Goal: Task Accomplishment & Management: Use online tool/utility

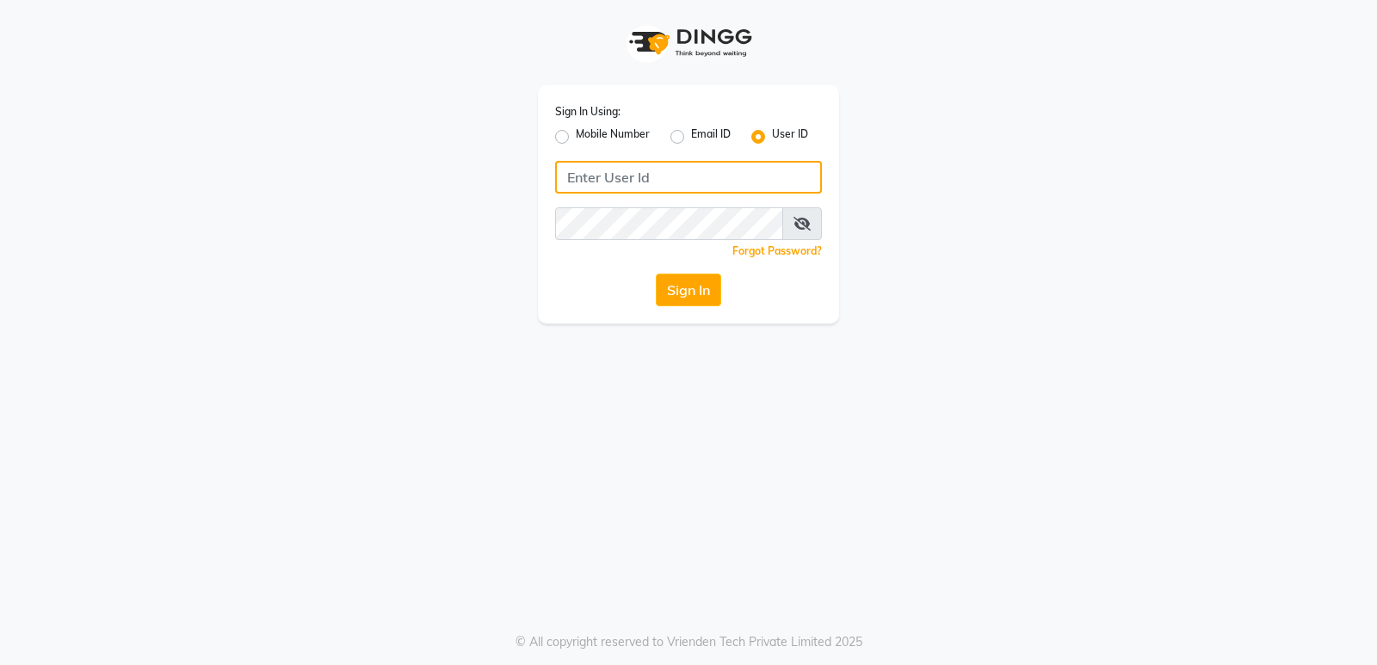
click at [613, 175] on input "Username" at bounding box center [688, 177] width 267 height 33
type input "aashisalon"
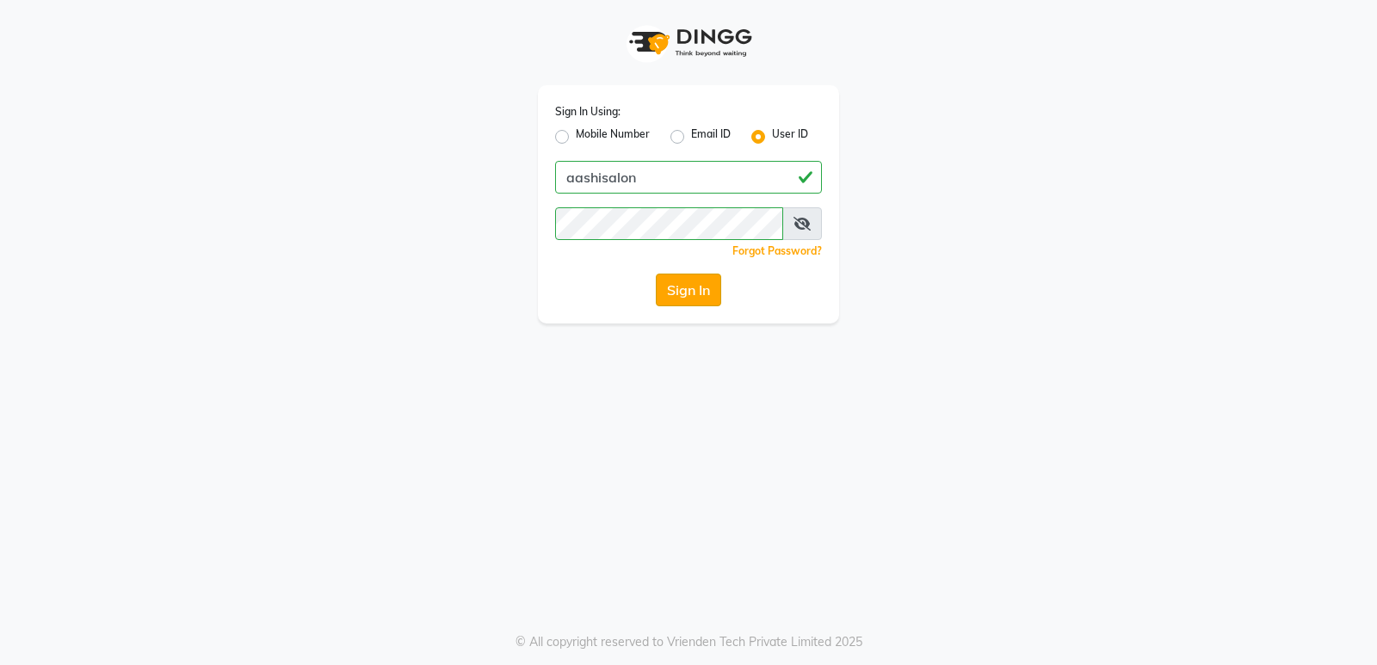
click at [682, 287] on button "Sign In" at bounding box center [688, 290] width 65 height 33
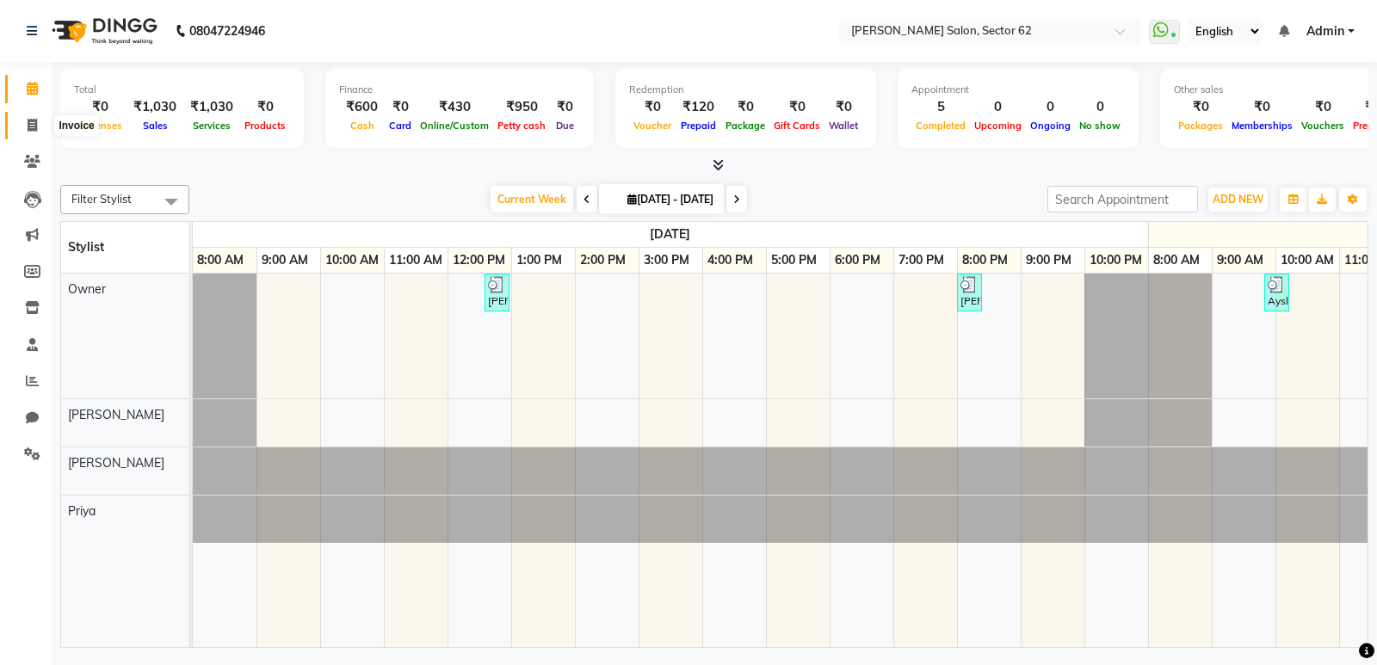
click at [36, 123] on icon at bounding box center [32, 125] width 9 height 13
select select "service"
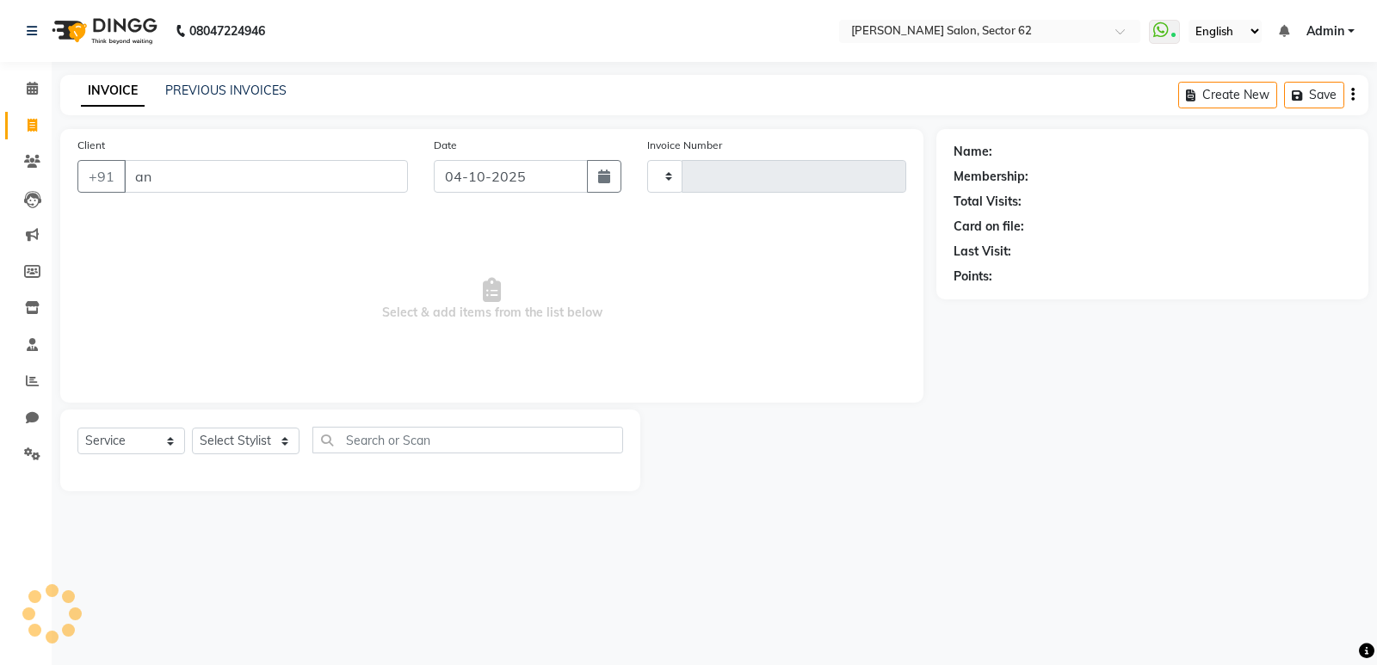
type input "anu"
type input "1190"
select select "8124"
type input "anupama"
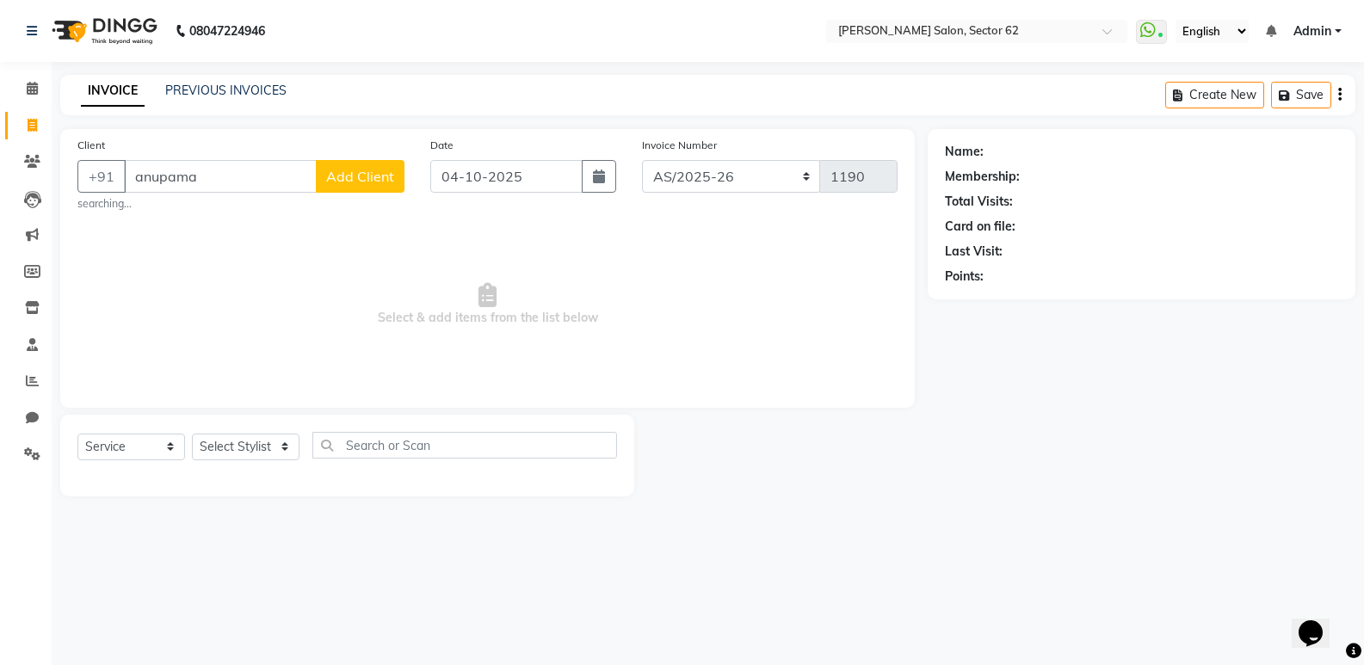
select select "82265"
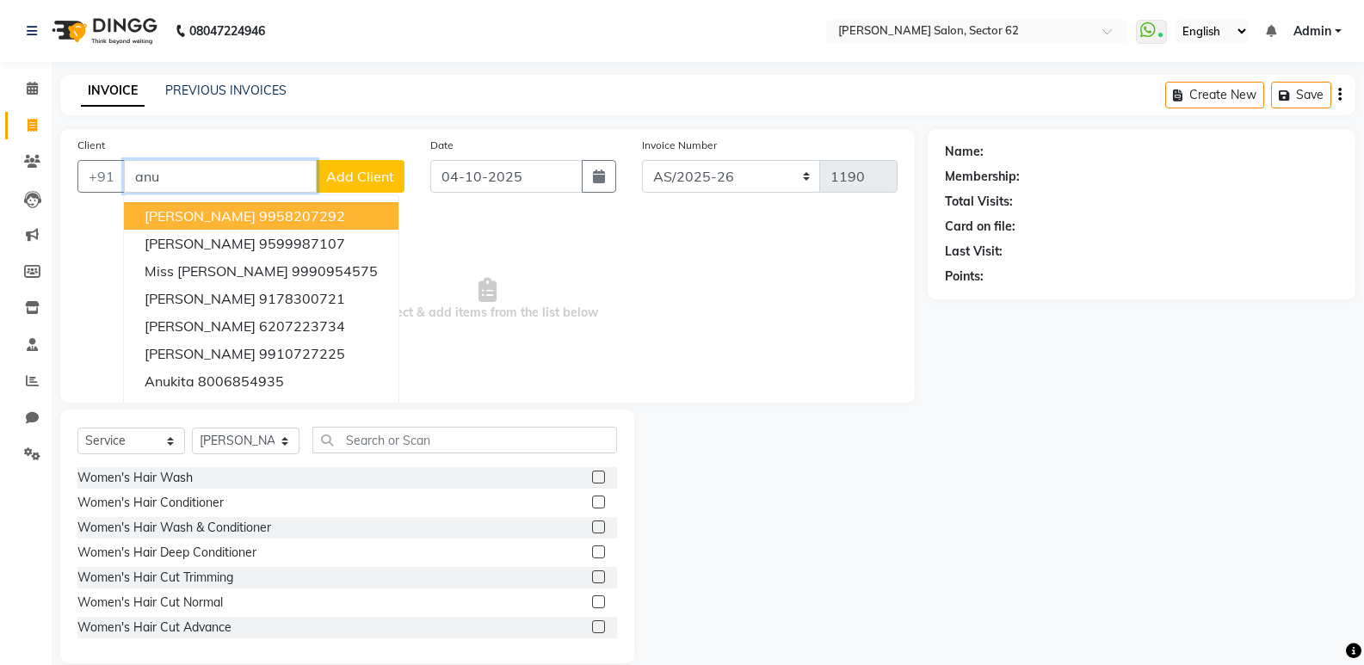
drag, startPoint x: 225, startPoint y: 188, endPoint x: 126, endPoint y: 211, distance: 102.5
click at [108, 184] on div "+91 anu Anu Shree 9958207292 [PERSON_NAME] 9599987107 Miss [PERSON_NAME] 999095…" at bounding box center [240, 176] width 327 height 33
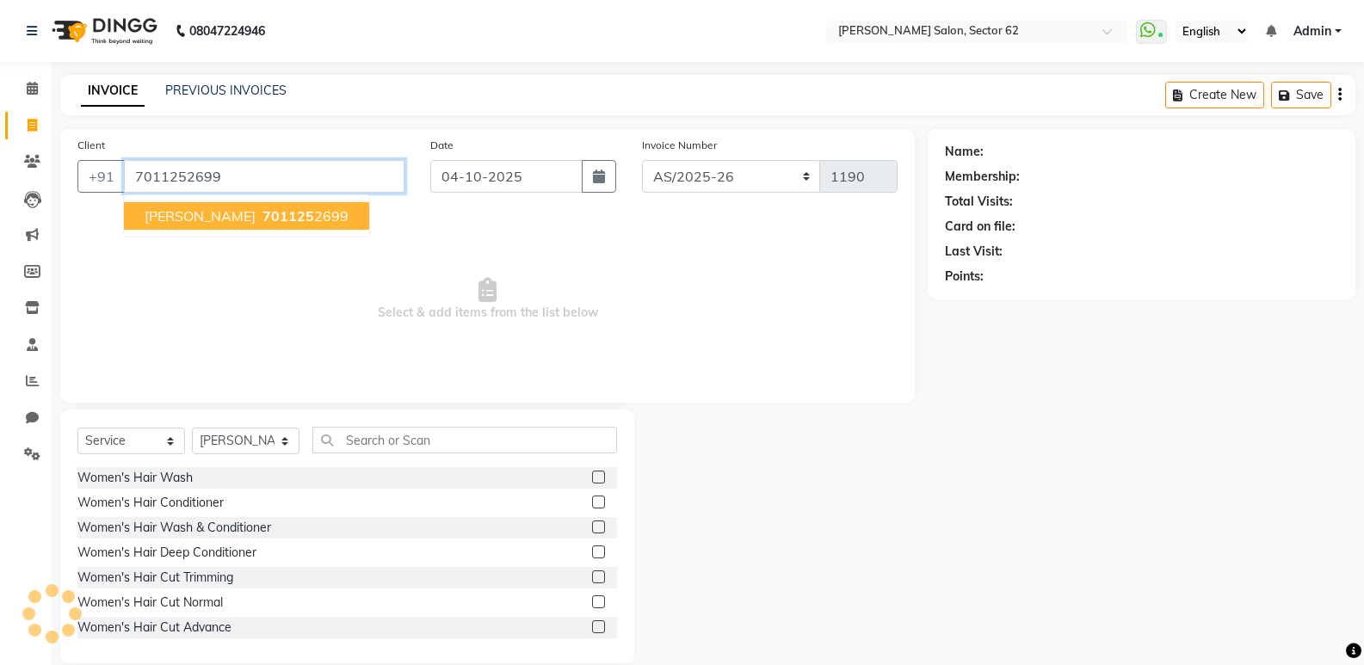
type input "7011252699"
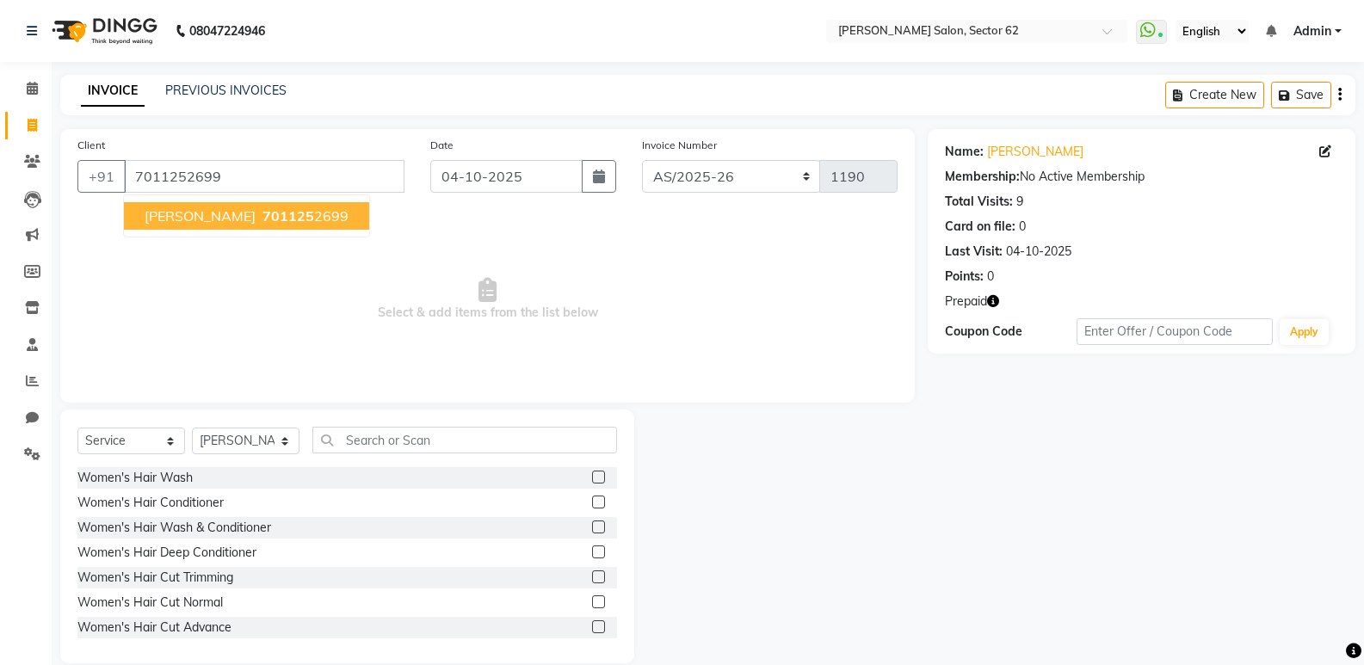
click at [203, 225] on button "[PERSON_NAME] 701125 2699" at bounding box center [246, 216] width 245 height 28
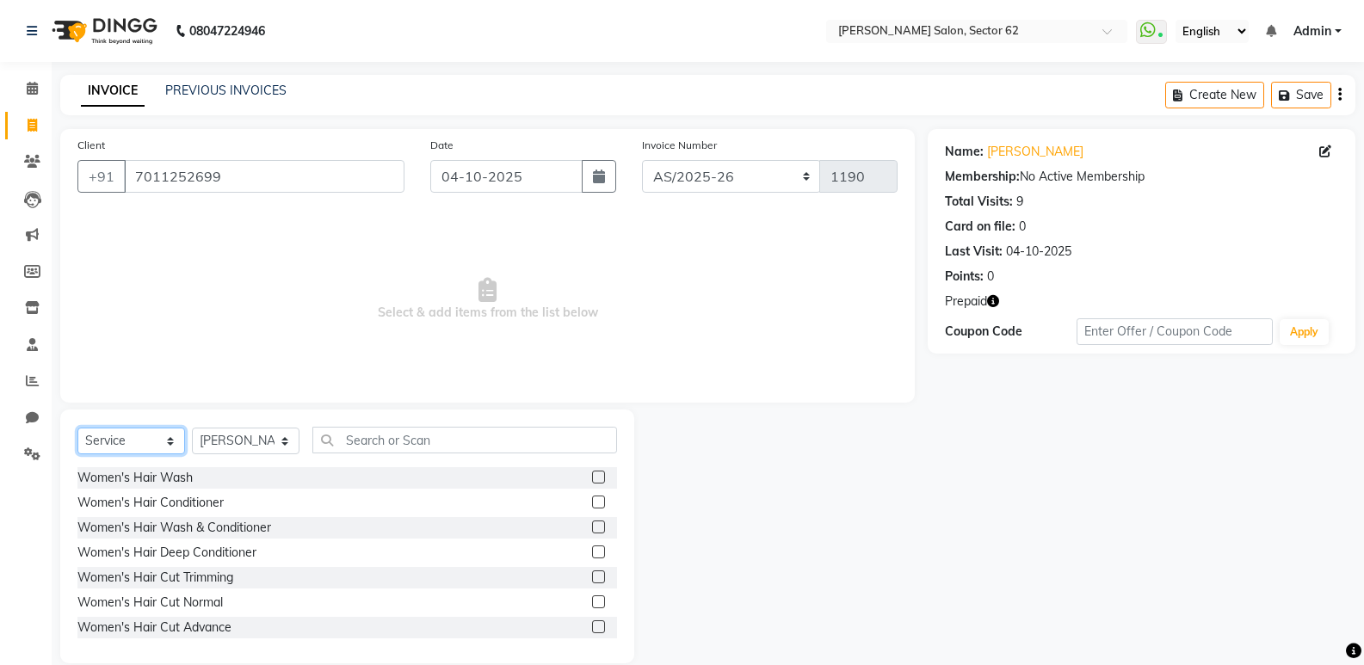
drag, startPoint x: 147, startPoint y: 443, endPoint x: 144, endPoint y: 452, distance: 9.3
click at [147, 443] on select "Select Service Product Membership Package Voucher Prepaid Gift Card" at bounding box center [131, 441] width 108 height 27
select select "P"
click at [77, 428] on select "Select Service Product Membership Package Voucher Prepaid Gift Card" at bounding box center [131, 441] width 108 height 27
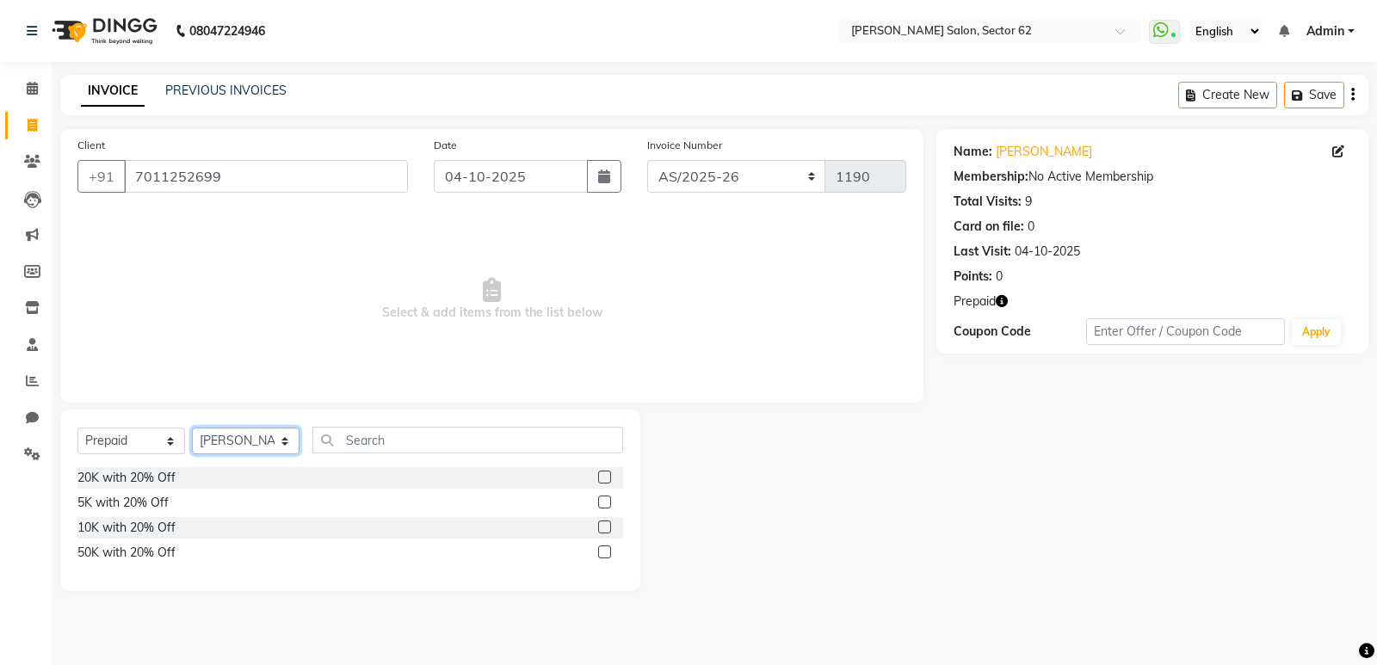
click at [249, 443] on select "Select Stylist [PERSON_NAME] Noorshekh [PERSON_NAME] Owner Priya" at bounding box center [246, 441] width 108 height 27
select select "75654"
click at [192, 428] on select "Select Stylist [PERSON_NAME] Noorshekh [PERSON_NAME] Owner Priya" at bounding box center [246, 441] width 108 height 27
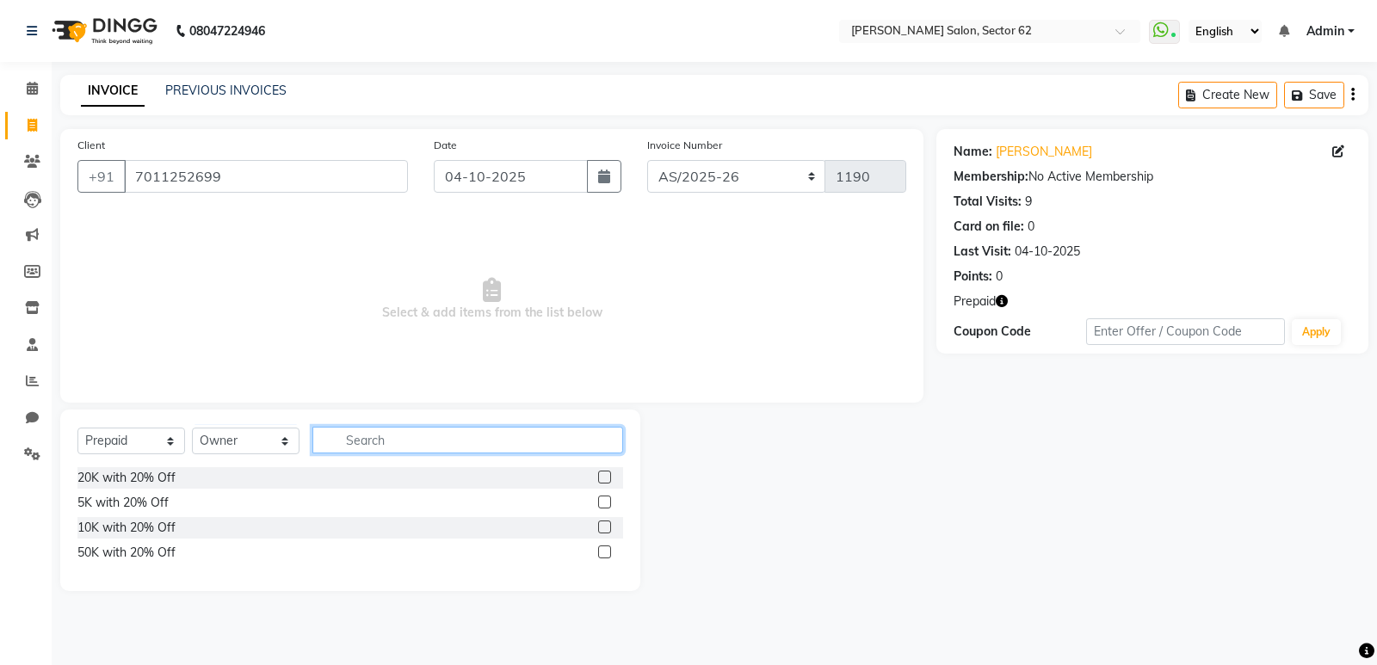
click at [386, 445] on input "text" at bounding box center [467, 440] width 311 height 27
click at [602, 502] on label at bounding box center [604, 502] width 13 height 13
click at [602, 502] on input "checkbox" at bounding box center [603, 502] width 11 height 11
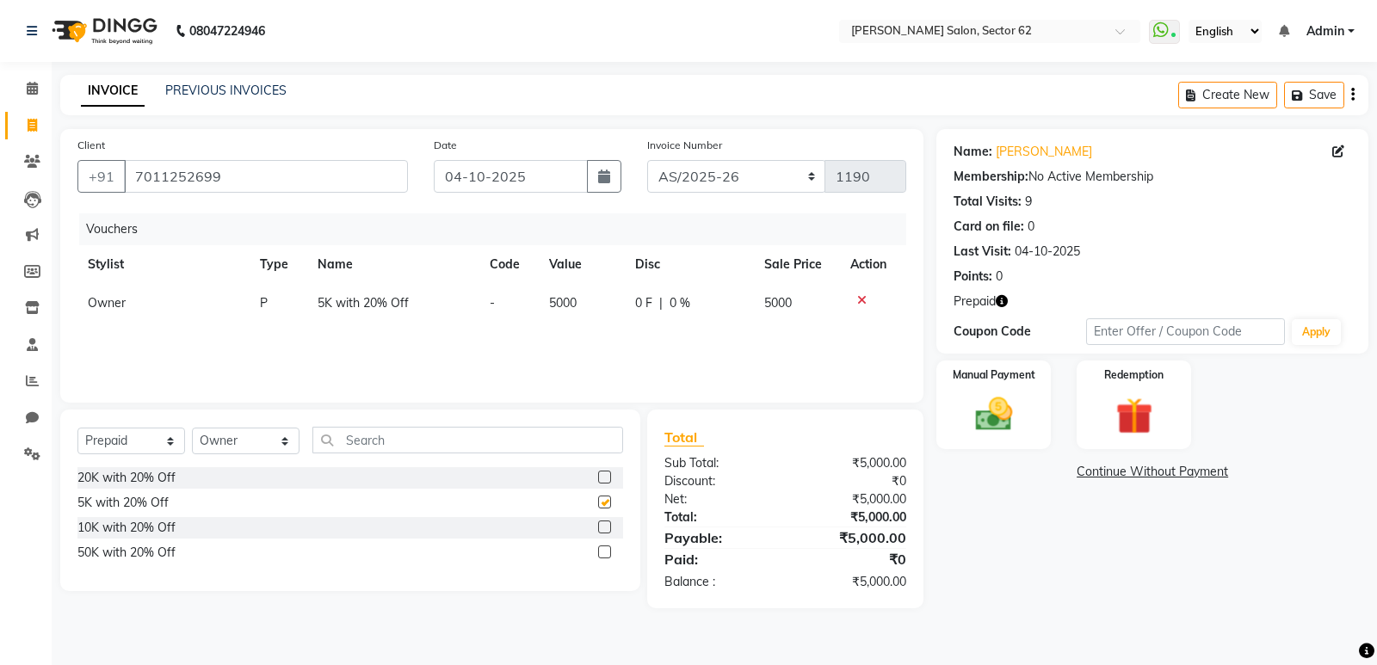
checkbox input "false"
click at [1011, 408] on img at bounding box center [994, 414] width 62 height 44
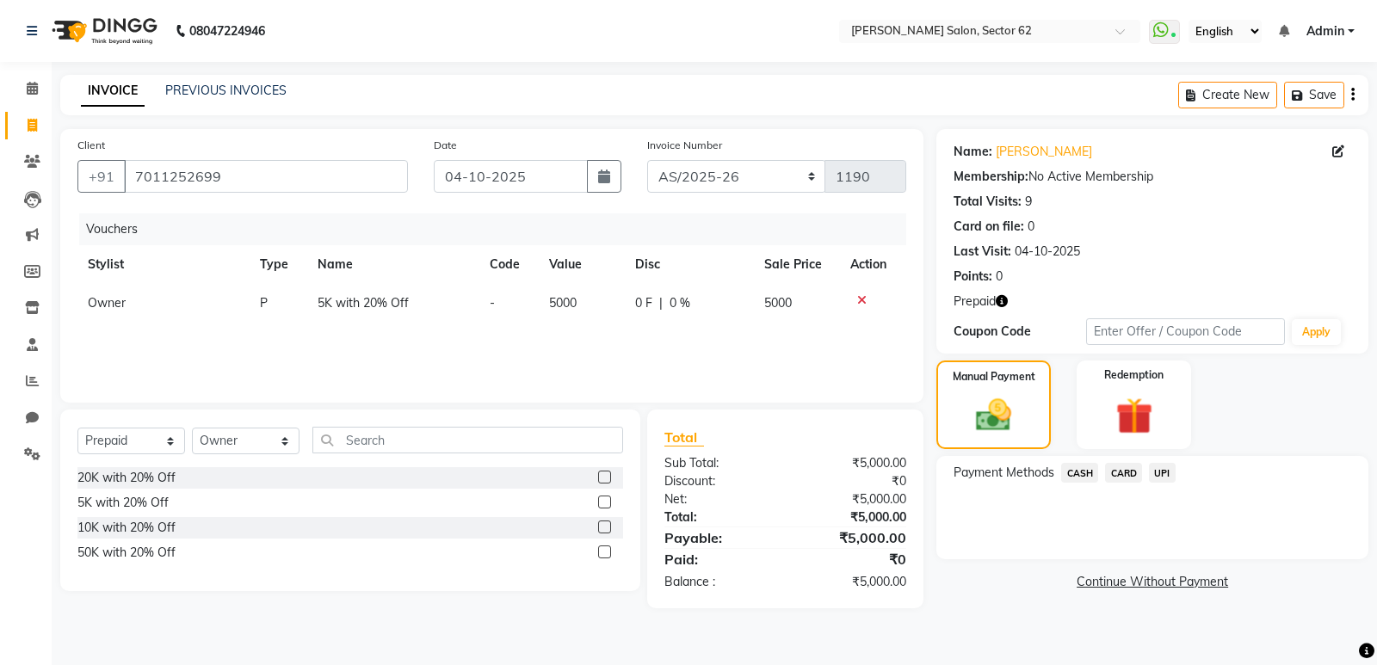
click at [1163, 472] on span "UPI" at bounding box center [1162, 473] width 27 height 20
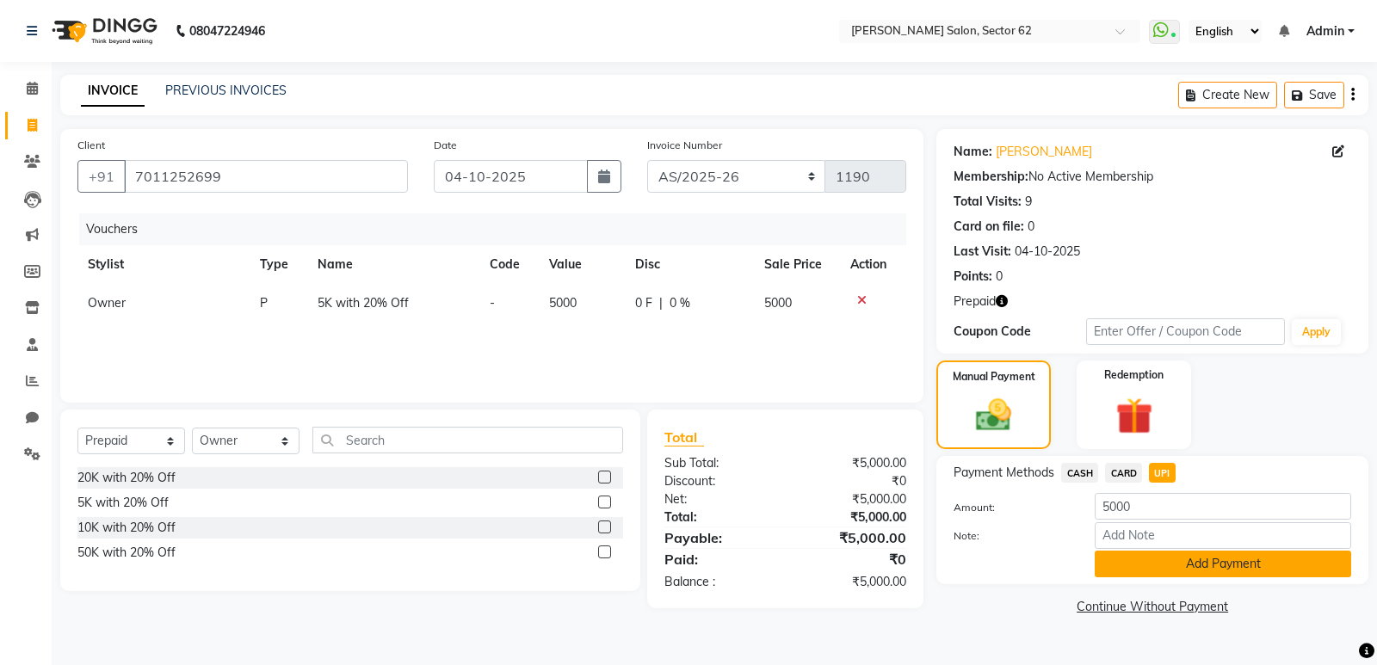
click at [1180, 563] on button "Add Payment" at bounding box center [1222, 564] width 256 height 27
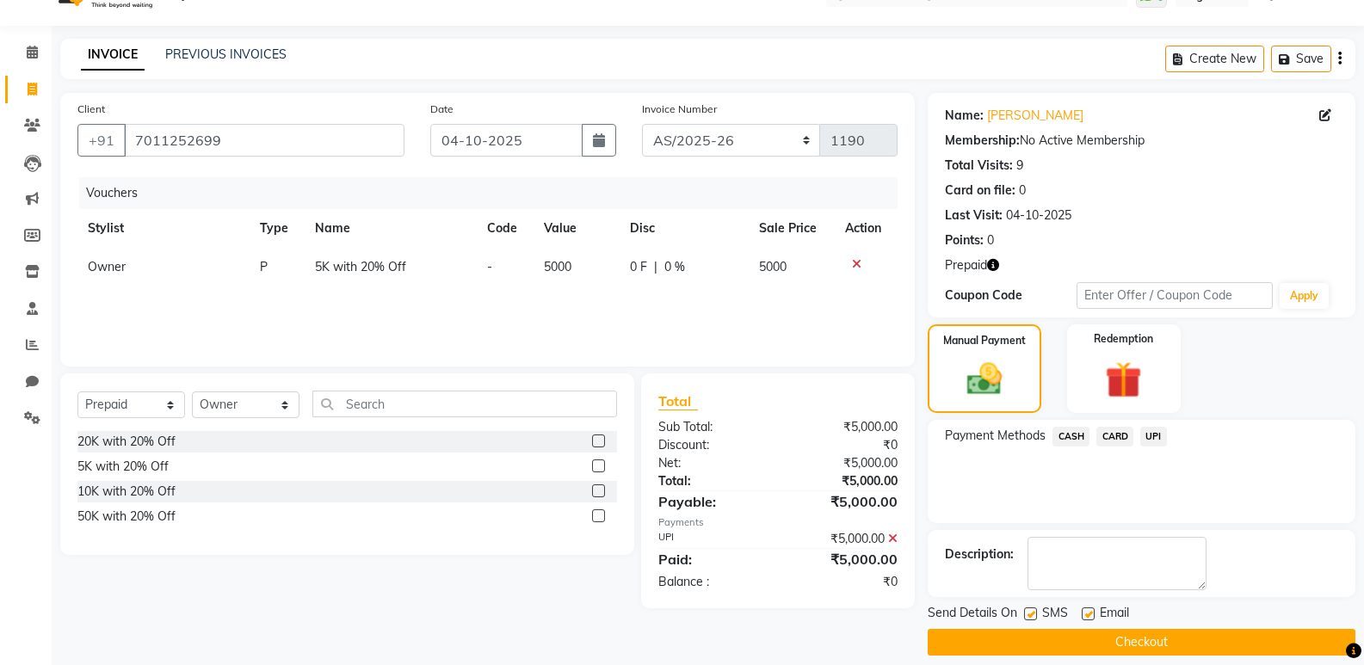
scroll to position [52, 0]
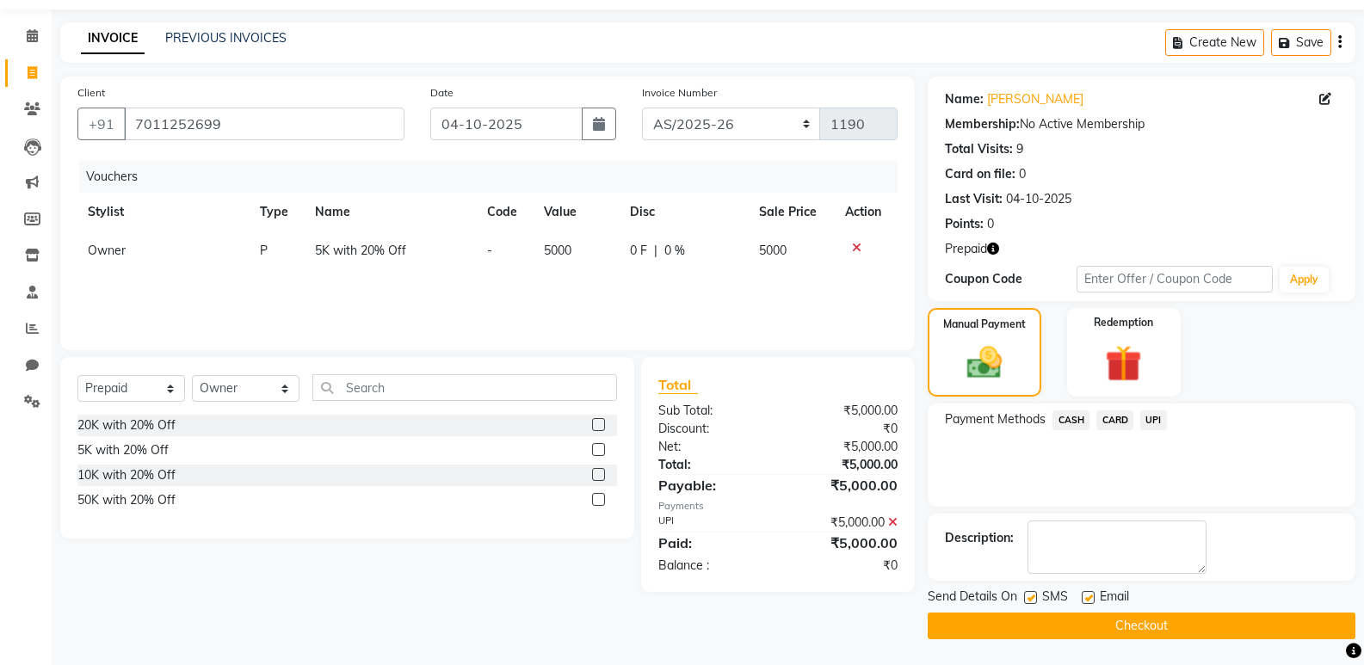
drag, startPoint x: 1106, startPoint y: 624, endPoint x: 1057, endPoint y: 613, distance: 50.3
click at [1104, 622] on button "Checkout" at bounding box center [1141, 626] width 428 height 27
